Goal: Task Accomplishment & Management: Manage account settings

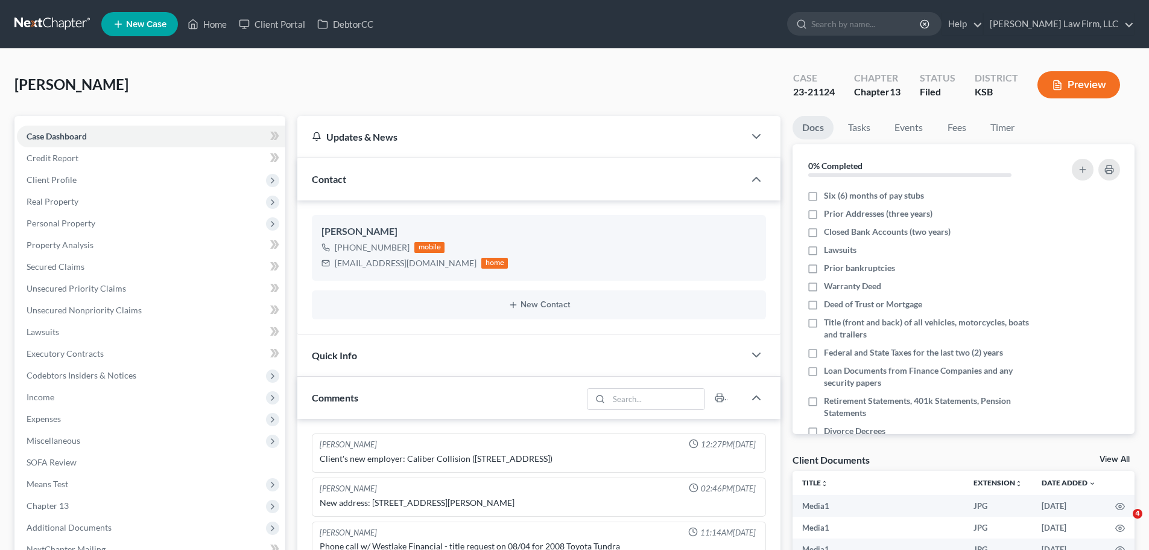
select select "0"
click at [222, 27] on link "Home" at bounding box center [207, 24] width 51 height 22
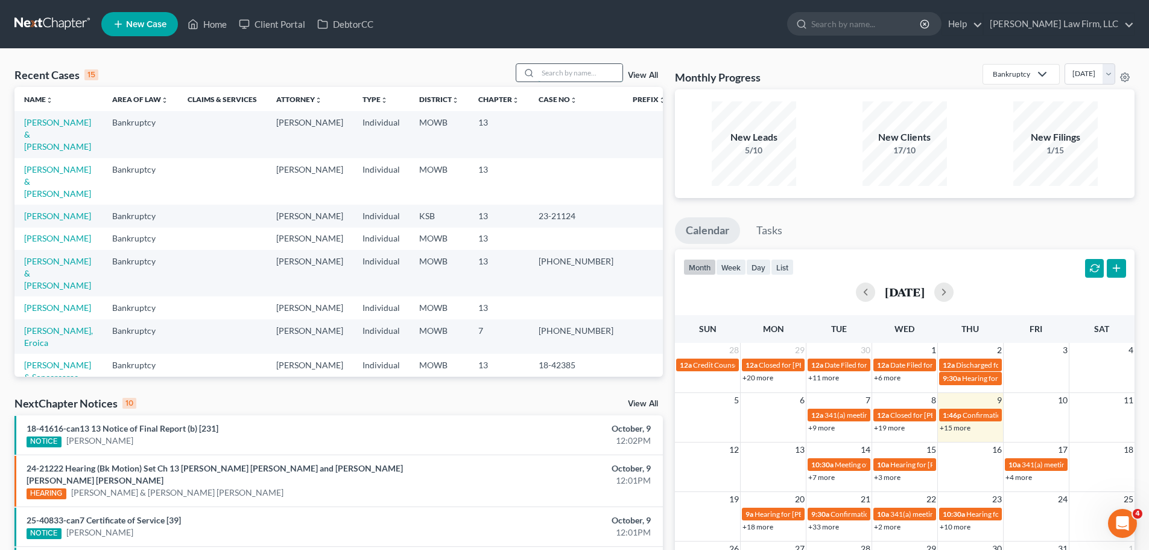
click at [592, 81] on input "search" at bounding box center [580, 72] width 84 height 17
type input "[PERSON_NAME]"
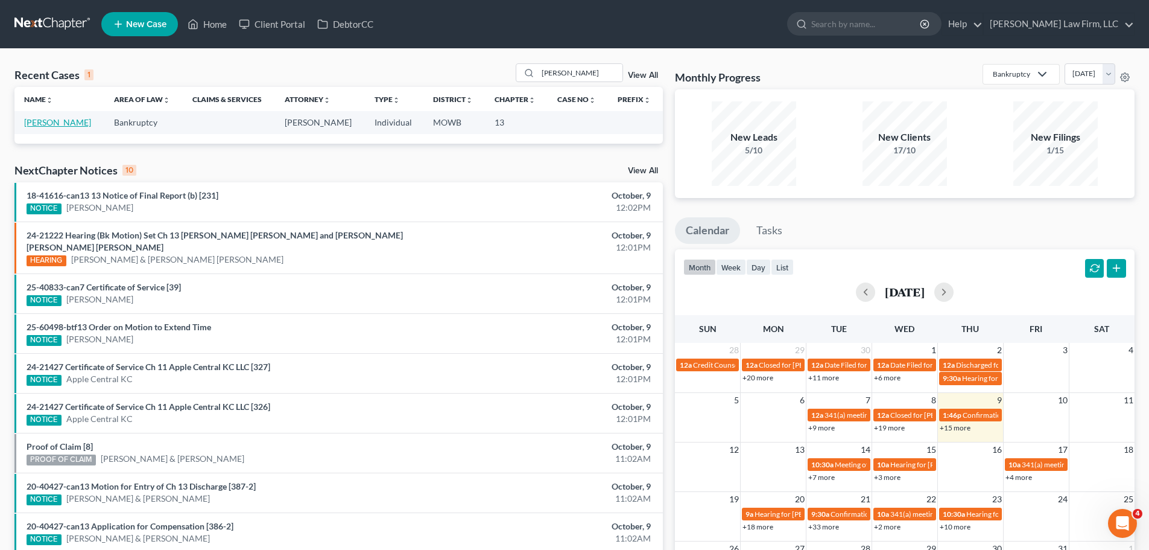
click at [56, 121] on link "[PERSON_NAME]" at bounding box center [57, 122] width 67 height 10
select select "1"
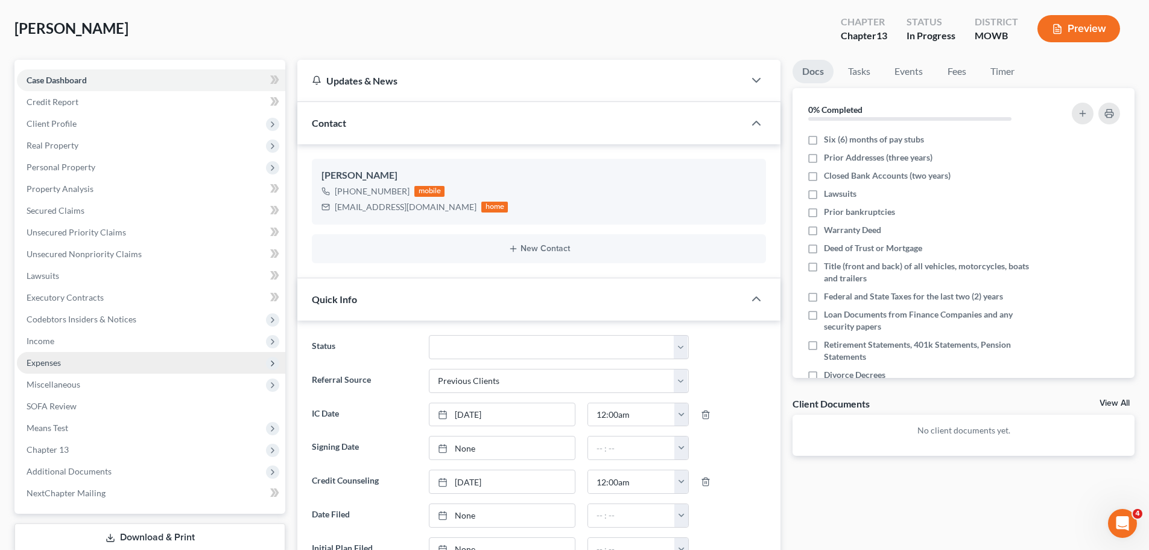
scroll to position [241, 0]
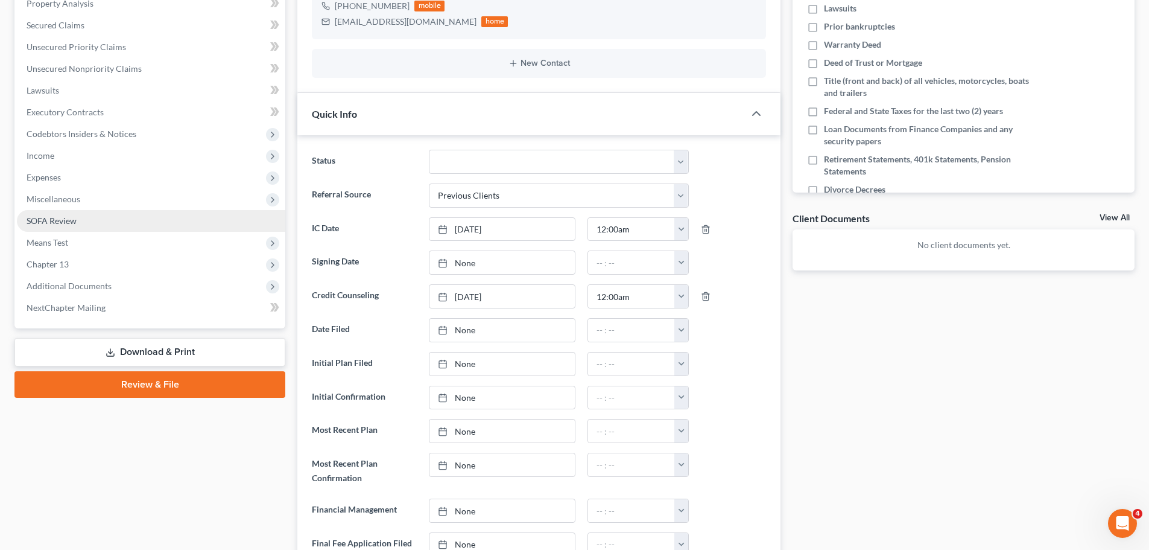
click at [88, 222] on link "SOFA Review" at bounding box center [151, 221] width 268 height 22
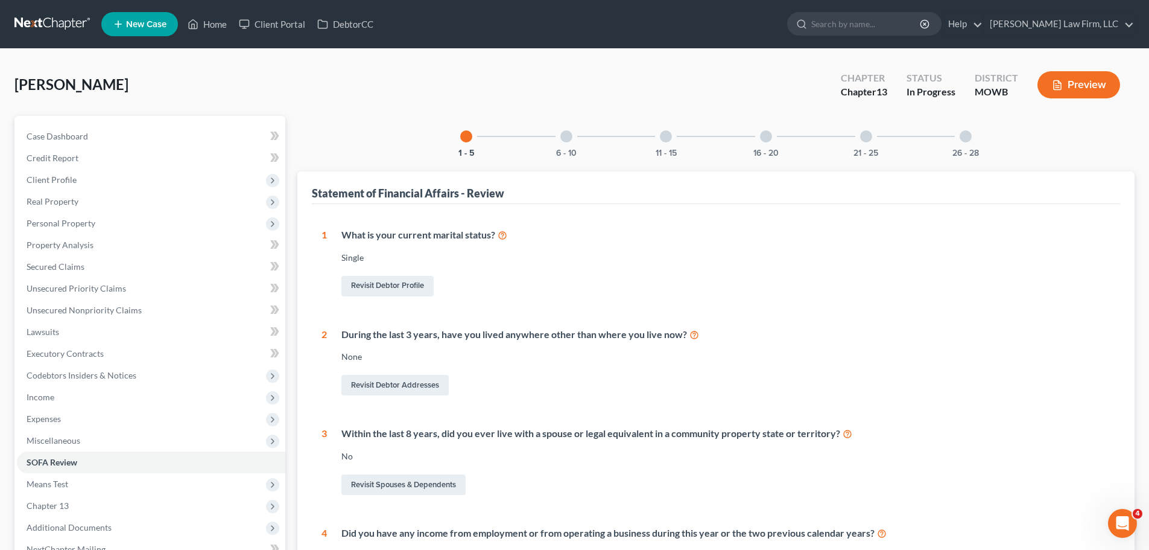
click at [977, 145] on div "26 - 28" at bounding box center [965, 136] width 41 height 41
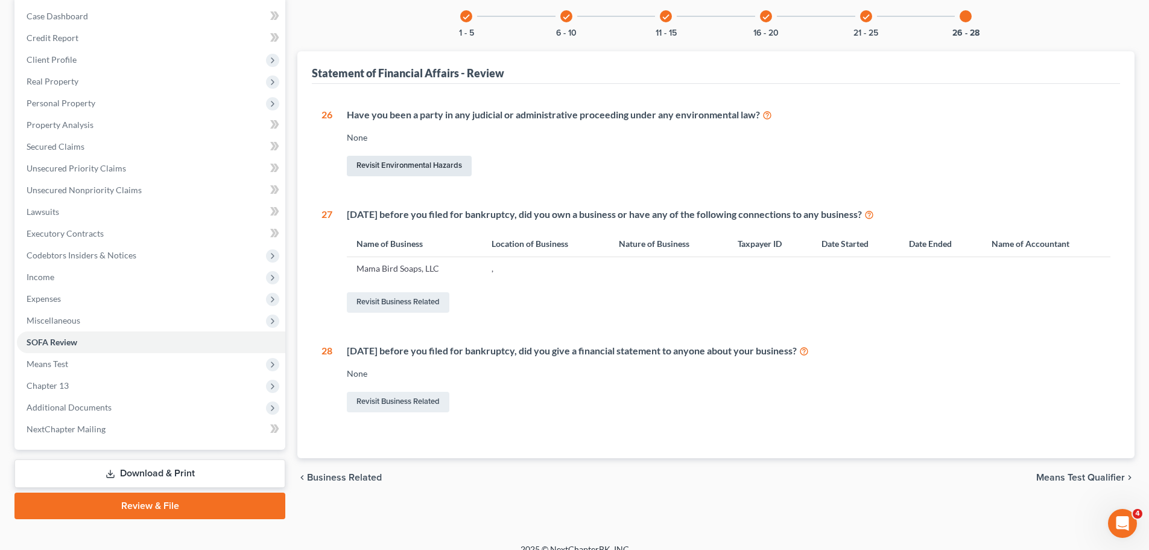
scroll to position [121, 0]
click at [419, 301] on link "Revisit Business Related" at bounding box center [398, 301] width 103 height 21
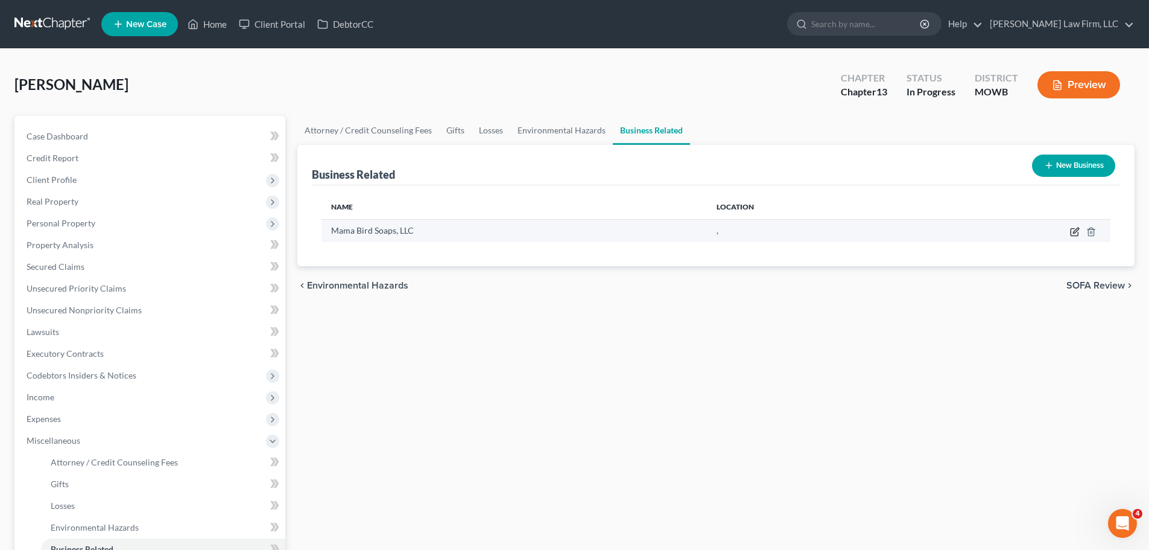
click at [1074, 230] on icon "button" at bounding box center [1075, 232] width 10 height 10
select select "sole_proprietor"
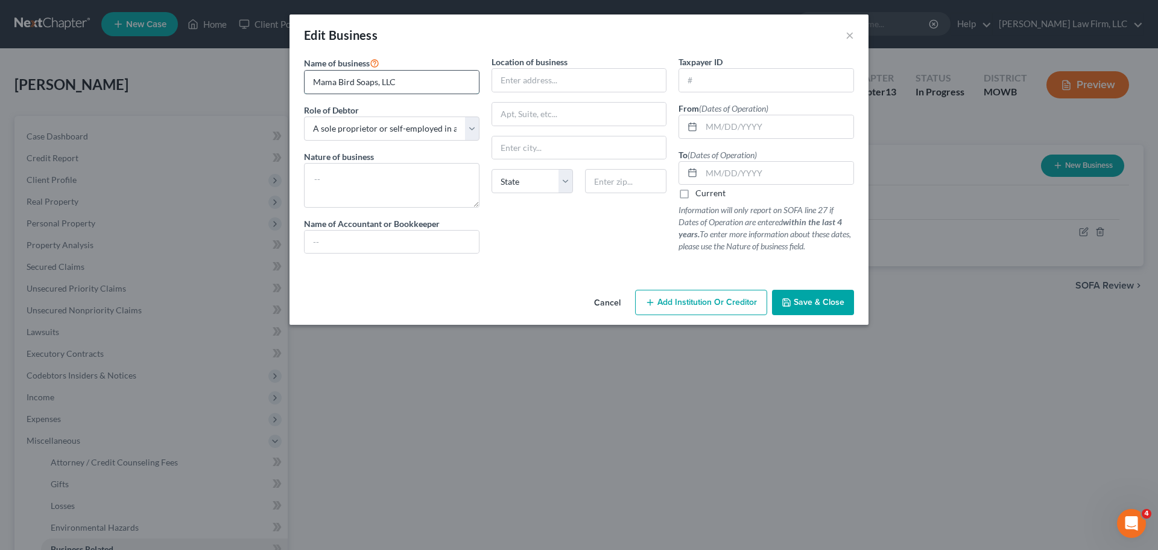
click at [330, 82] on input "Mama Bird Soaps, LLC" at bounding box center [392, 82] width 174 height 23
type input "Momma Bird Soaps, LLC"
drag, startPoint x: 383, startPoint y: 83, endPoint x: 264, endPoint y: 81, distance: 119.5
click at [264, 81] on div "Edit Business × Name of business * Momma Bird Soaps, LLC Role of Debtor * Selec…" at bounding box center [579, 275] width 1158 height 550
click at [338, 182] on textarea at bounding box center [392, 185] width 176 height 45
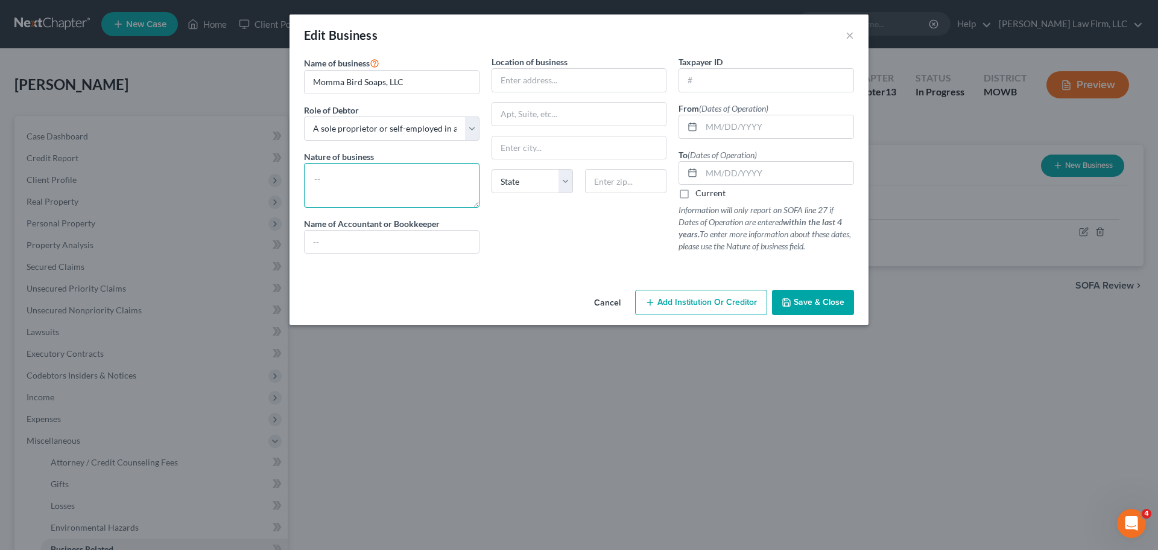
click at [389, 188] on textarea at bounding box center [392, 185] width 176 height 45
paste textarea "LC1786011"
click at [410, 177] on textarea "Licensed with state of business: LC1786011" at bounding box center [392, 185] width 176 height 45
click at [409, 192] on textarea "Licensed with state of [US_STATE]: LC1786011" at bounding box center [392, 185] width 176 height 45
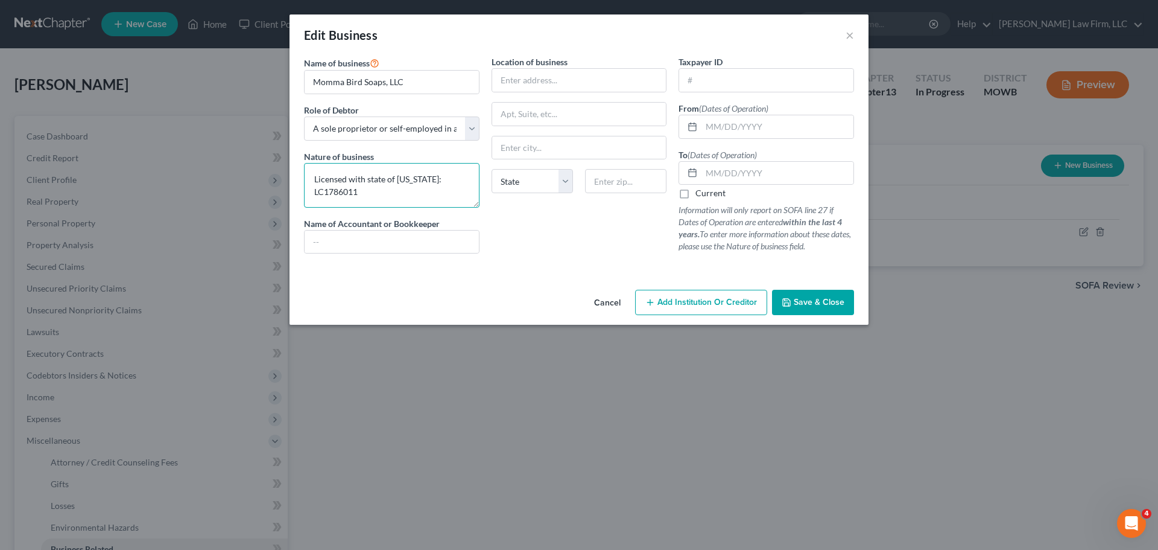
type textarea "Licensed with state of [US_STATE]: LC1786011"
click at [767, 127] on input "text" at bounding box center [778, 126] width 152 height 23
paste input "[DATE]"
type input "[DATE]"
click at [696, 194] on label "Current" at bounding box center [711, 193] width 30 height 12
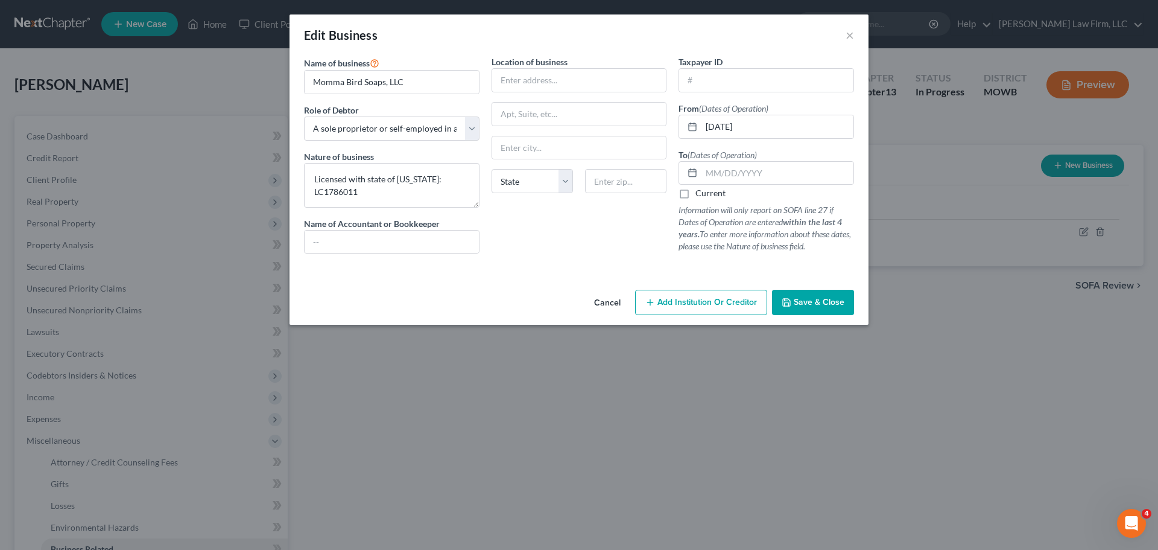
click at [700, 194] on input "Current" at bounding box center [704, 191] width 8 height 8
checkbox input "true"
drag, startPoint x: 447, startPoint y: 244, endPoint x: 458, endPoint y: 234, distance: 14.9
click at [447, 244] on input "text" at bounding box center [392, 241] width 174 height 23
click at [566, 253] on div "Location of business State [US_STATE][GEOGRAPHIC_DATA] [GEOGRAPHIC_DATA] [GEOGR…" at bounding box center [580, 159] width 188 height 208
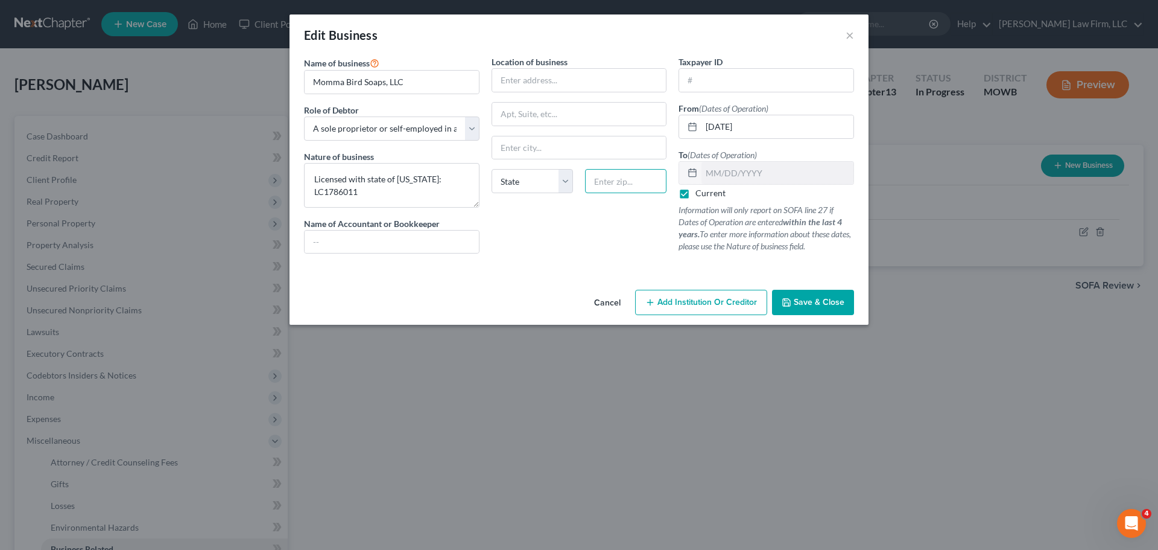
click at [617, 182] on input "text" at bounding box center [625, 181] width 81 height 24
paste input "64137"
type input "64137"
type input "[US_STATE][GEOGRAPHIC_DATA]"
select select "26"
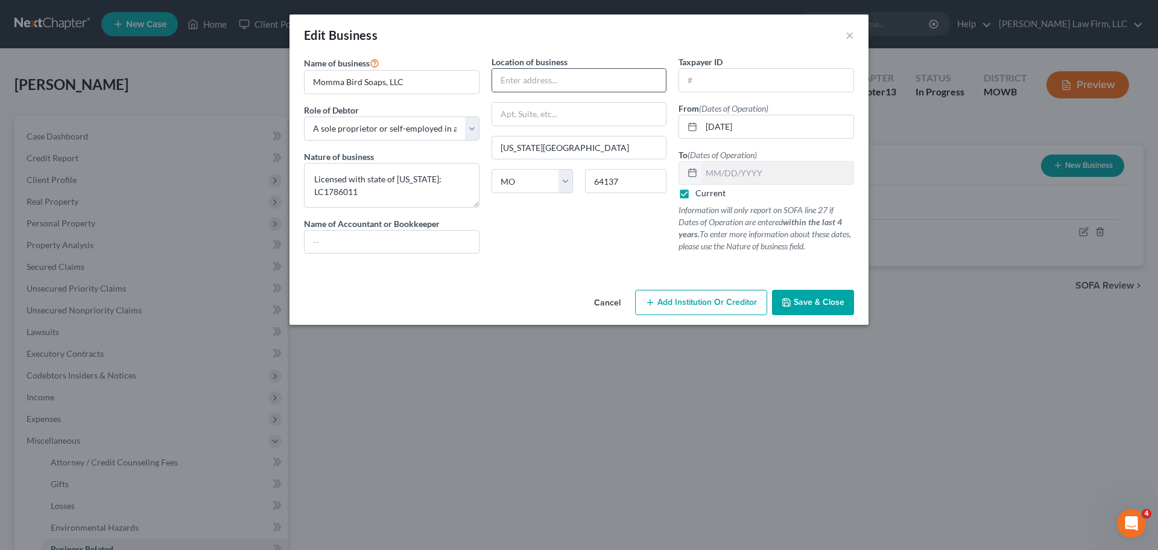
drag, startPoint x: 529, startPoint y: 80, endPoint x: 549, endPoint y: 78, distance: 20.1
click at [529, 80] on input "text" at bounding box center [579, 80] width 174 height 23
paste input "[STREET_ADDRESS][US_STATE]"
type input "[STREET_ADDRESS][US_STATE]"
drag, startPoint x: 378, startPoint y: 286, endPoint x: 460, endPoint y: 286, distance: 81.4
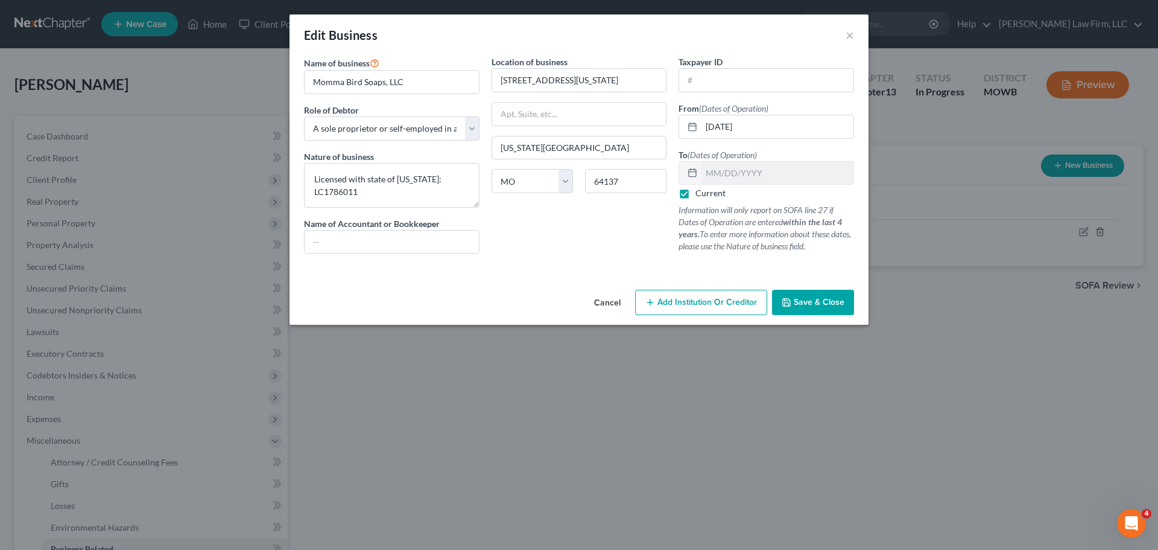
click at [378, 286] on div "Cancel Add Institution Or Creditor Save & Close" at bounding box center [579, 305] width 579 height 40
click at [827, 309] on button "Save & Close" at bounding box center [813, 302] width 82 height 25
